Goal: Use online tool/utility: Utilize a website feature to perform a specific function

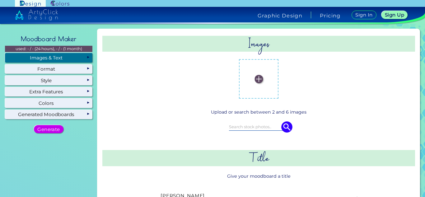
click at [254, 78] on img at bounding box center [258, 79] width 8 height 8
click at [0, 0] on input "file" at bounding box center [0, 0] width 0 height 0
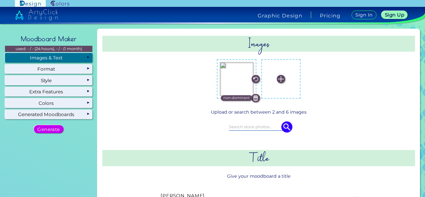
click at [278, 77] on img at bounding box center [280, 79] width 8 height 8
click at [0, 0] on input "file" at bounding box center [0, 0] width 0 height 0
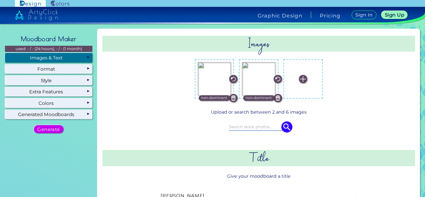
click at [304, 80] on img at bounding box center [303, 79] width 8 height 8
click at [0, 0] on input "file" at bounding box center [0, 0] width 0 height 0
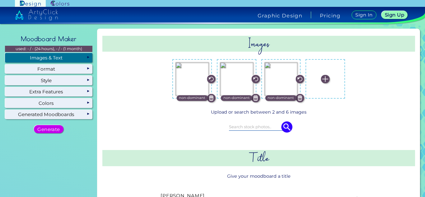
click at [321, 79] on img at bounding box center [325, 79] width 8 height 8
click at [0, 0] on input "file" at bounding box center [0, 0] width 0 height 0
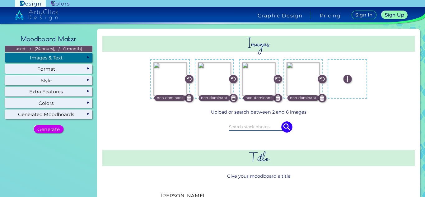
click at [343, 77] on img at bounding box center [347, 79] width 8 height 8
click at [0, 0] on input "file" at bounding box center [0, 0] width 0 height 0
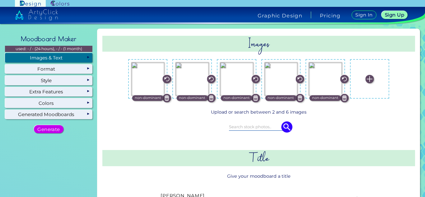
click at [369, 79] on img at bounding box center [369, 79] width 8 height 8
click at [0, 0] on input "file" at bounding box center [0, 0] width 0 height 0
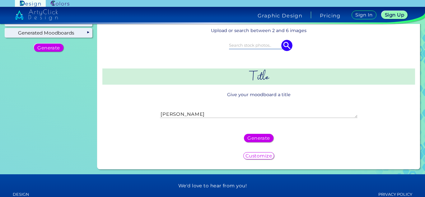
scroll to position [82, 0]
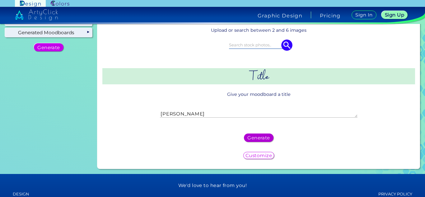
click at [255, 136] on h5 "Generate" at bounding box center [258, 138] width 20 height 4
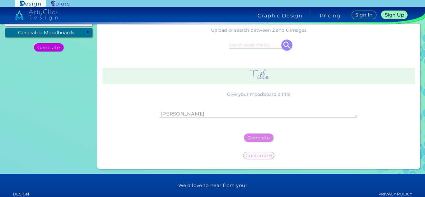
scroll to position [0, 0]
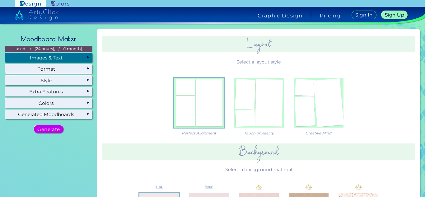
click at [67, 57] on div "Images & Text" at bounding box center [48, 57] width 87 height 9
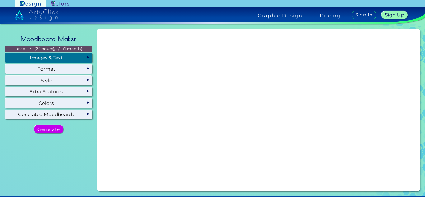
click at [71, 56] on div "Images & Text" at bounding box center [48, 57] width 87 height 9
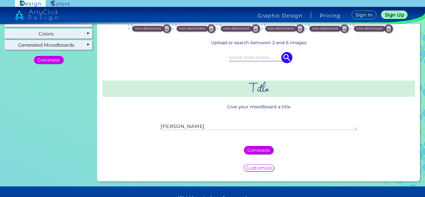
scroll to position [75, 0]
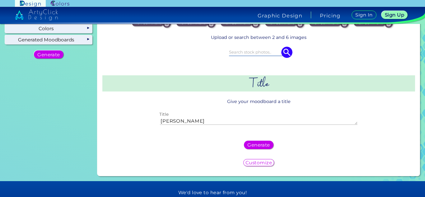
click at [214, 119] on textarea "[PERSON_NAME]" at bounding box center [258, 120] width 197 height 7
drag, startPoint x: 186, startPoint y: 118, endPoint x: 159, endPoint y: 121, distance: 26.9
click at [160, 121] on textarea "[PERSON_NAME]" at bounding box center [258, 120] width 197 height 7
type textarea "[PERSON_NAME]"
click at [256, 146] on h5 "Generate" at bounding box center [259, 144] width 24 height 5
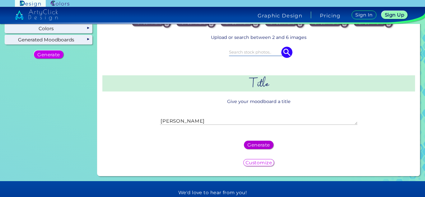
scroll to position [0, 0]
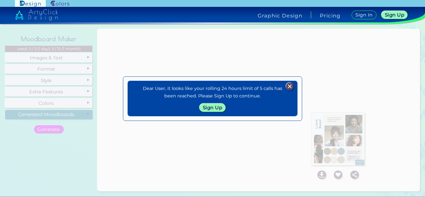
click at [290, 85] on img at bounding box center [289, 86] width 7 height 7
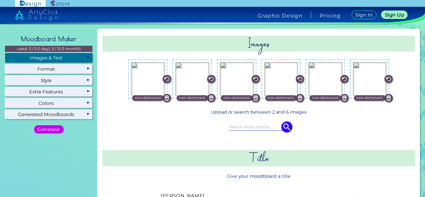
click at [53, 58] on div "Images & Text" at bounding box center [48, 57] width 87 height 9
click at [80, 60] on div "Images & Text" at bounding box center [48, 57] width 87 height 9
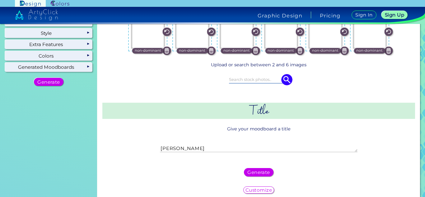
scroll to position [48, 0]
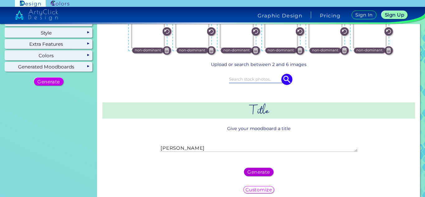
click at [254, 169] on h5 "Generate" at bounding box center [258, 171] width 21 height 4
